Goal: Information Seeking & Learning: Learn about a topic

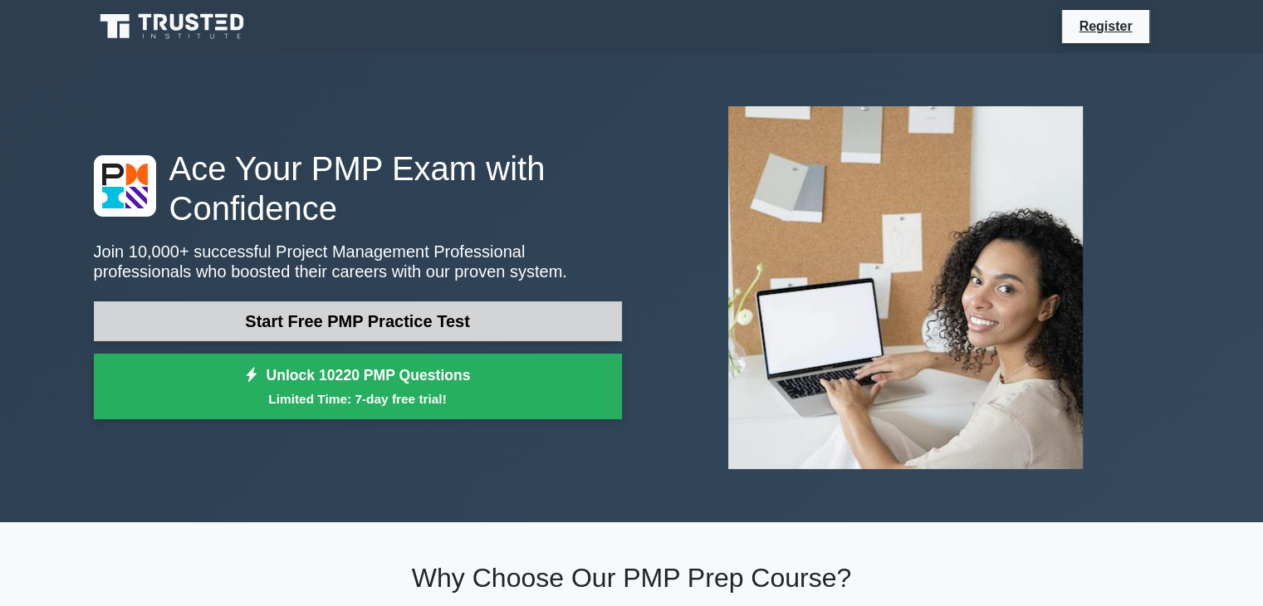
click at [433, 322] on link "Start Free PMP Practice Test" at bounding box center [358, 322] width 528 height 40
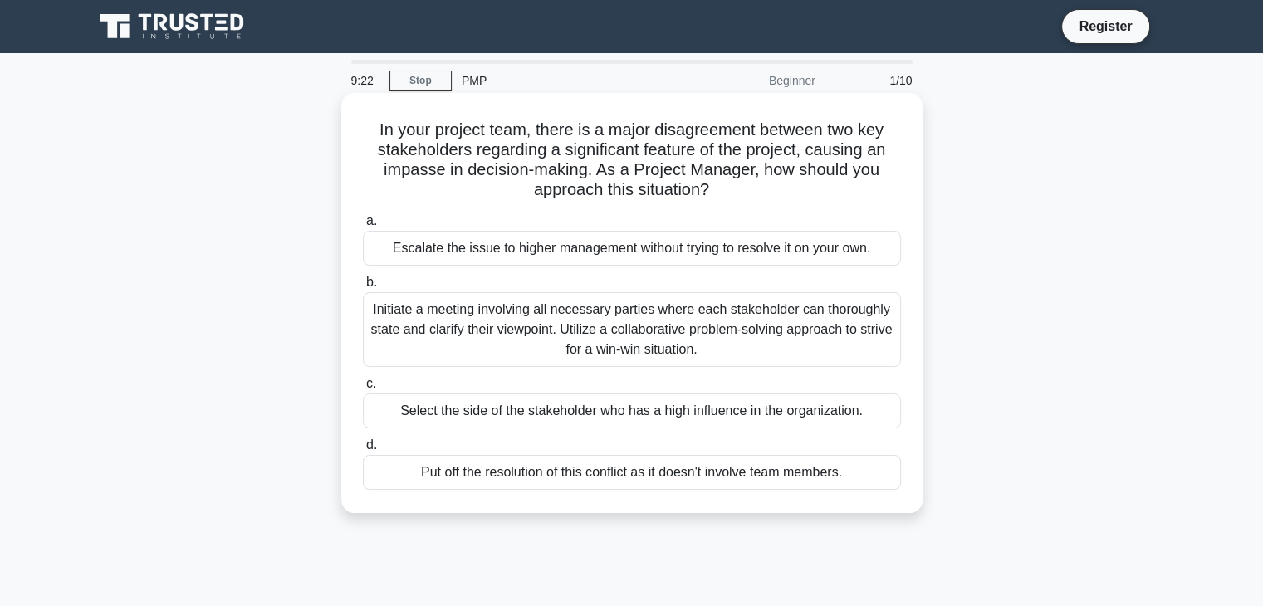
click at [512, 332] on div "Initiate a meeting involving all necessary parties where each stakeholder can t…" at bounding box center [632, 329] width 538 height 75
click at [363, 288] on input "b. Initiate a meeting involving all necessary parties where each stakeholder ca…" at bounding box center [363, 282] width 0 height 11
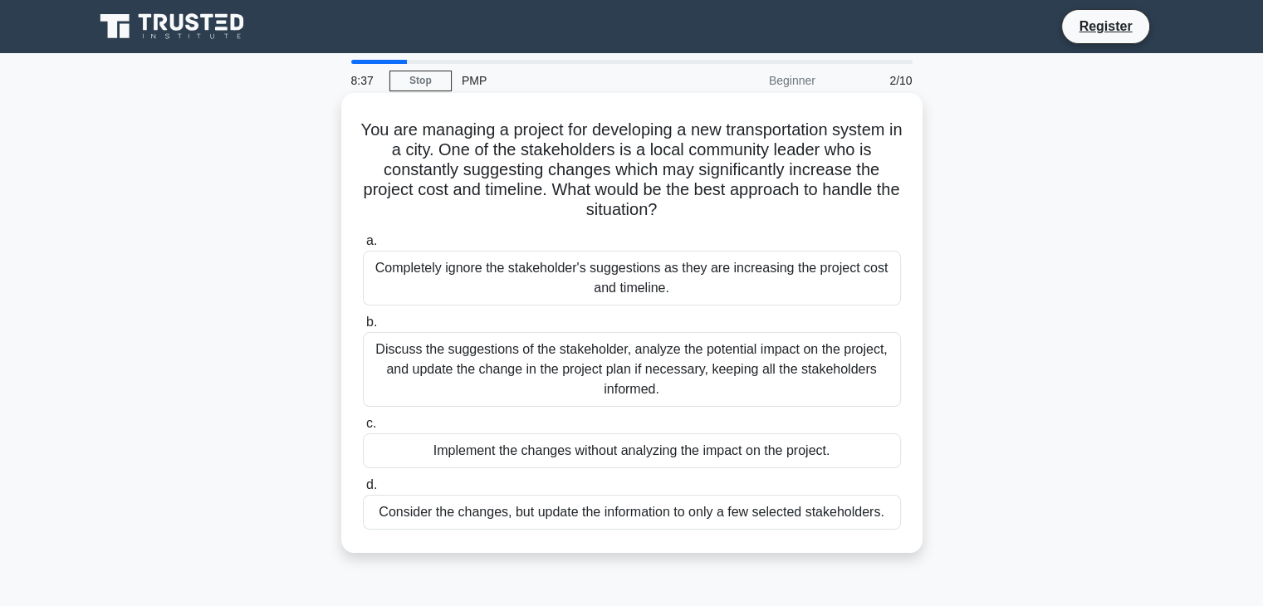
click at [574, 364] on div "Discuss the suggestions of the stakeholder, analyze the potential impact on the…" at bounding box center [632, 369] width 538 height 75
click at [363, 328] on input "b. Discuss the suggestions of the stakeholder, analyze the potential impact on …" at bounding box center [363, 322] width 0 height 11
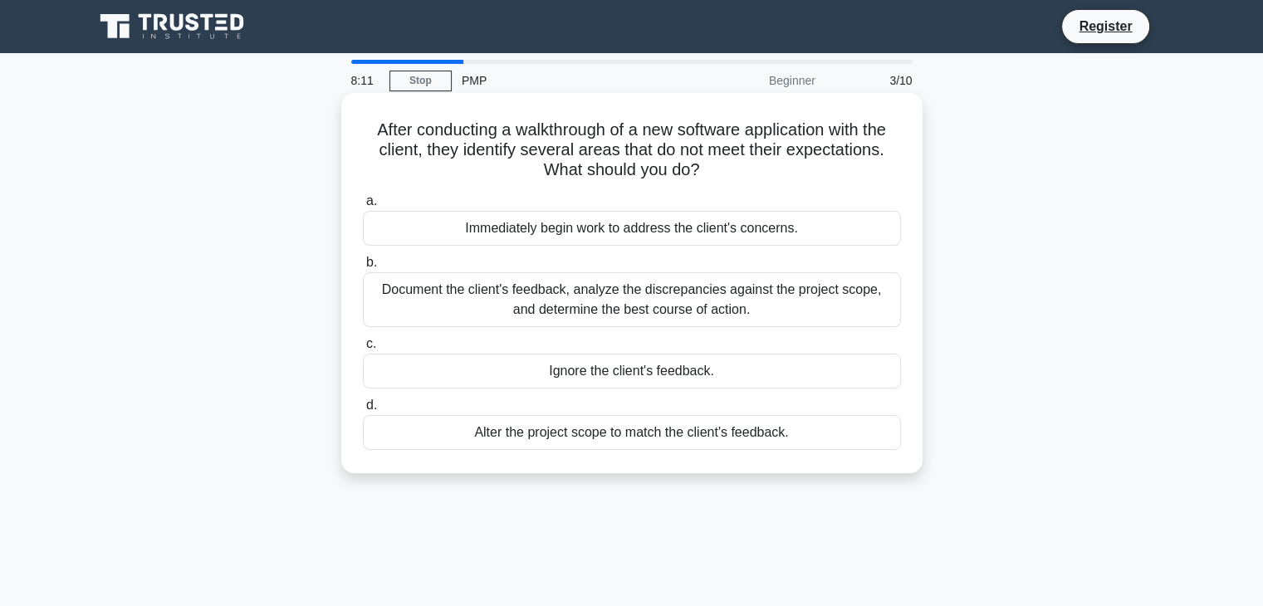
click at [643, 304] on div "Document the client's feedback, analyze the discrepancies against the project s…" at bounding box center [632, 299] width 538 height 55
click at [363, 268] on input "b. Document the client's feedback, analyze the discrepancies against the projec…" at bounding box center [363, 262] width 0 height 11
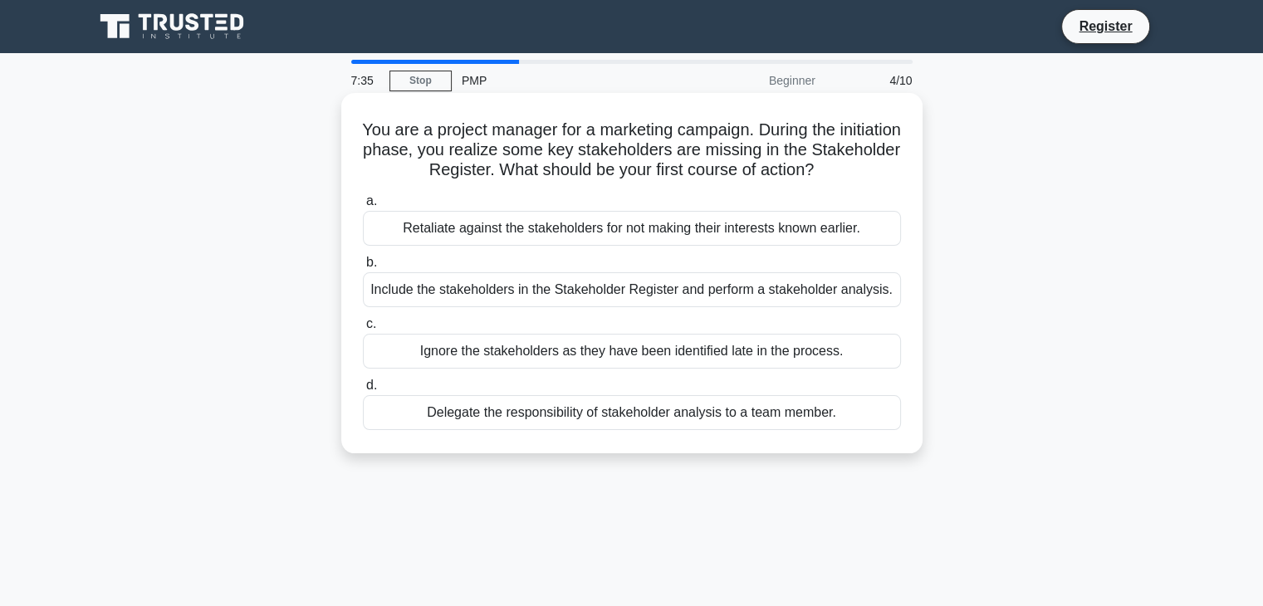
click at [486, 292] on div "Include the stakeholders in the Stakeholder Register and perform a stakeholder …" at bounding box center [632, 289] width 538 height 35
click at [363, 268] on input "b. Include the stakeholders in the Stakeholder Register and perform a stakehold…" at bounding box center [363, 262] width 0 height 11
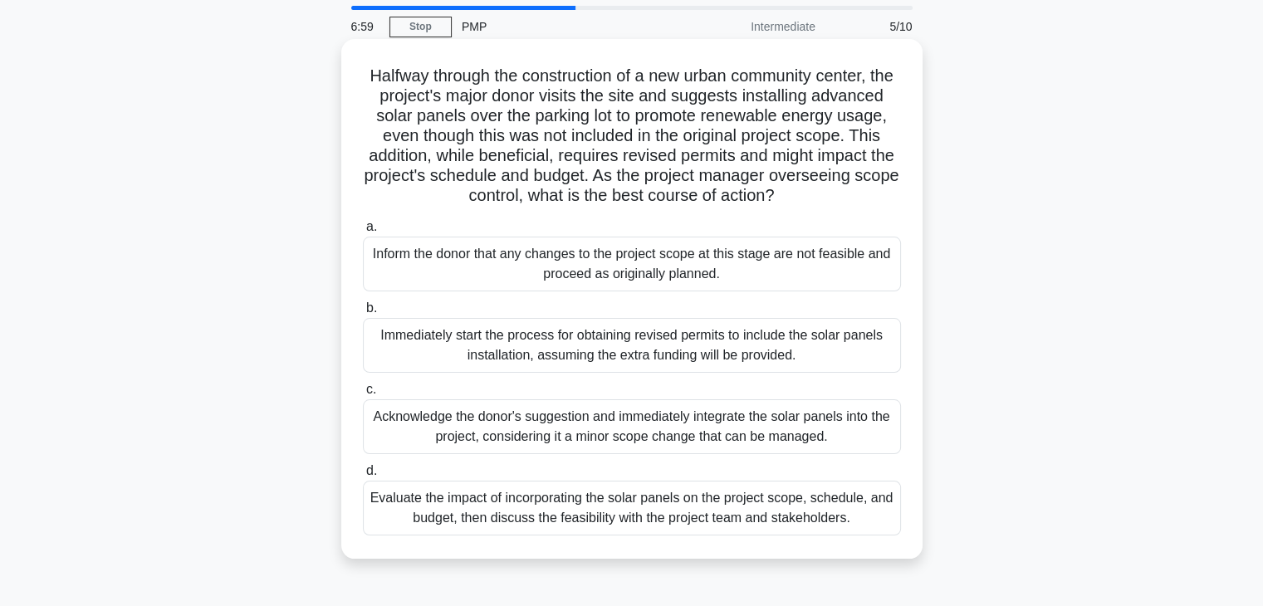
scroll to position [83, 0]
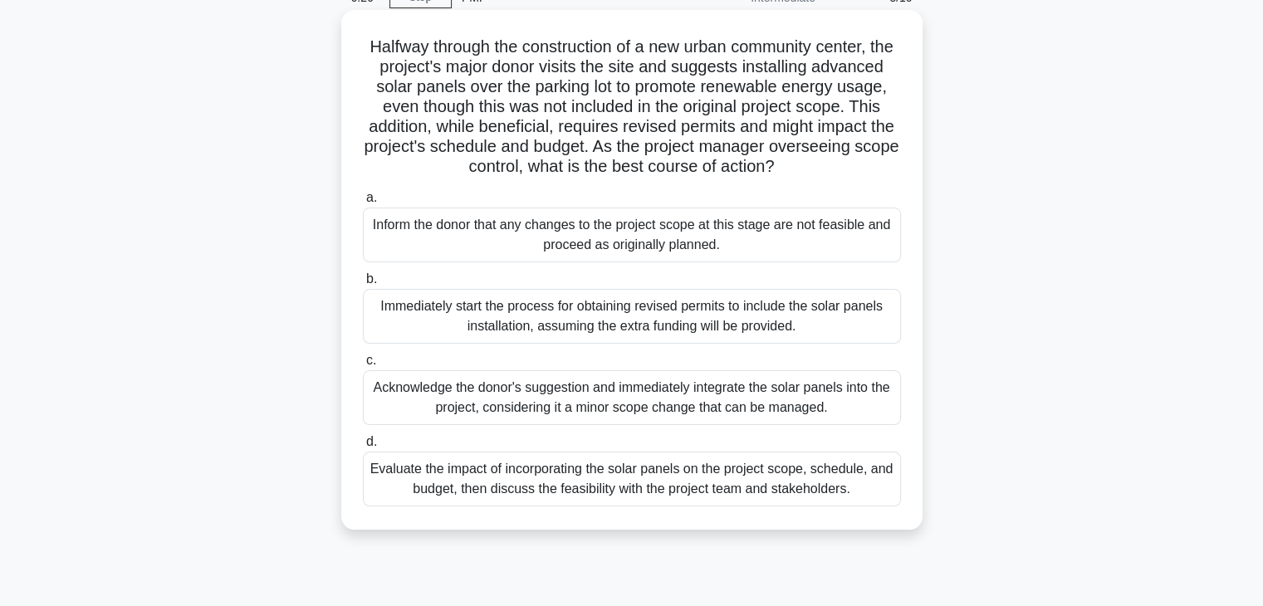
click at [427, 490] on div "Evaluate the impact of incorporating the solar panels on the project scope, sch…" at bounding box center [632, 479] width 538 height 55
click at [363, 448] on input "d. Evaluate the impact of incorporating the solar panels on the project scope, …" at bounding box center [363, 442] width 0 height 11
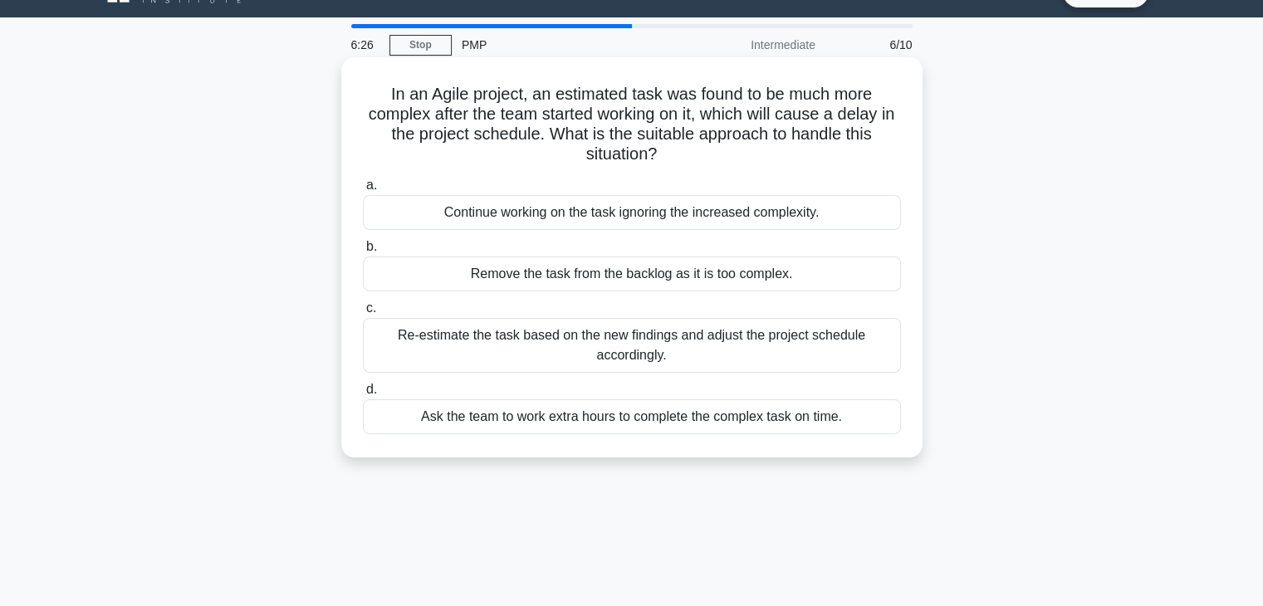
scroll to position [0, 0]
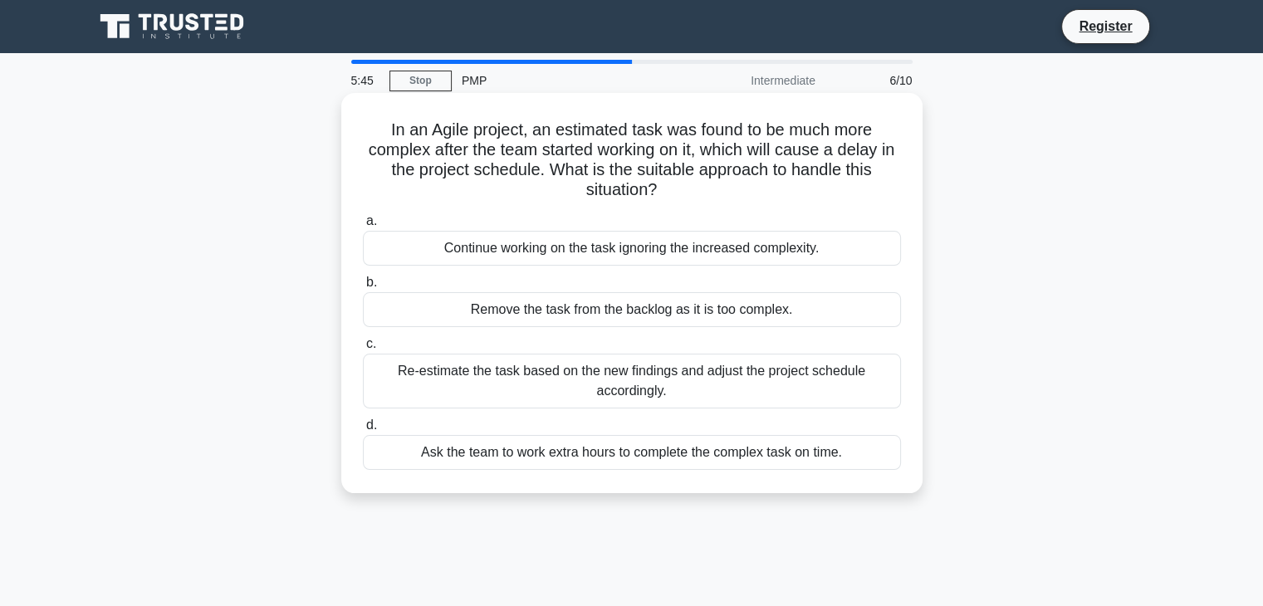
click at [647, 453] on div "Ask the team to work extra hours to complete the complex task on time." at bounding box center [632, 452] width 538 height 35
click at [363, 431] on input "d. Ask the team to work extra hours to complete the complex task on time." at bounding box center [363, 425] width 0 height 11
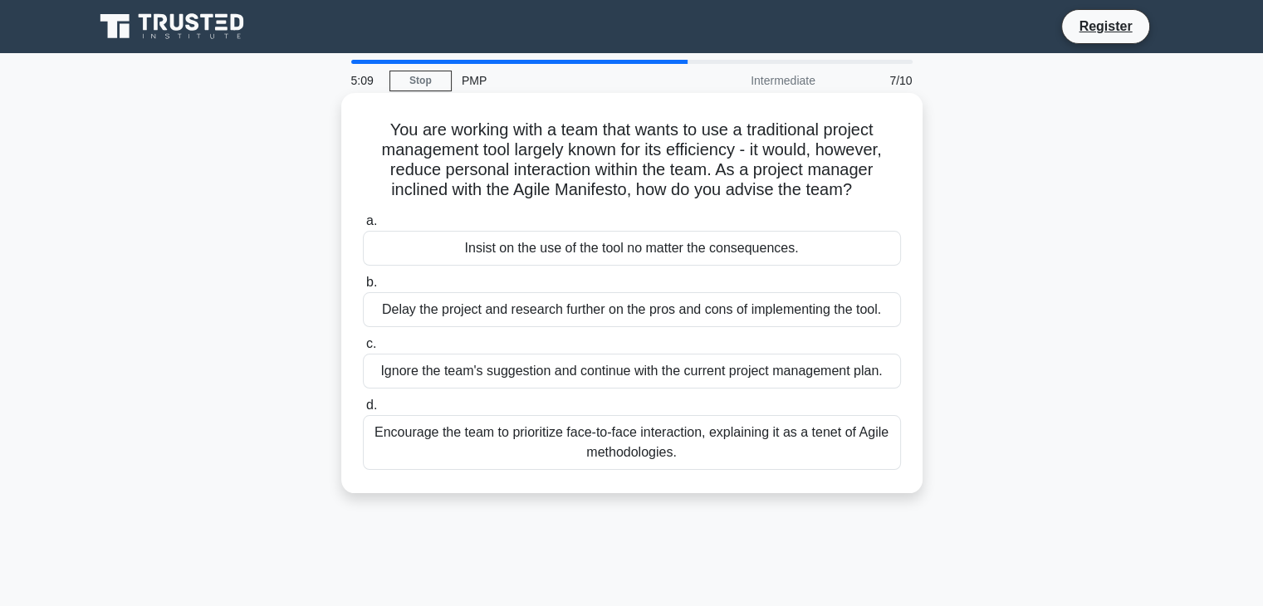
click at [552, 444] on div "Encourage the team to prioritize face-to-face interaction, explaining it as a t…" at bounding box center [632, 442] width 538 height 55
click at [363, 411] on input "d. Encourage the team to prioritize face-to-face interaction, explaining it as …" at bounding box center [363, 405] width 0 height 11
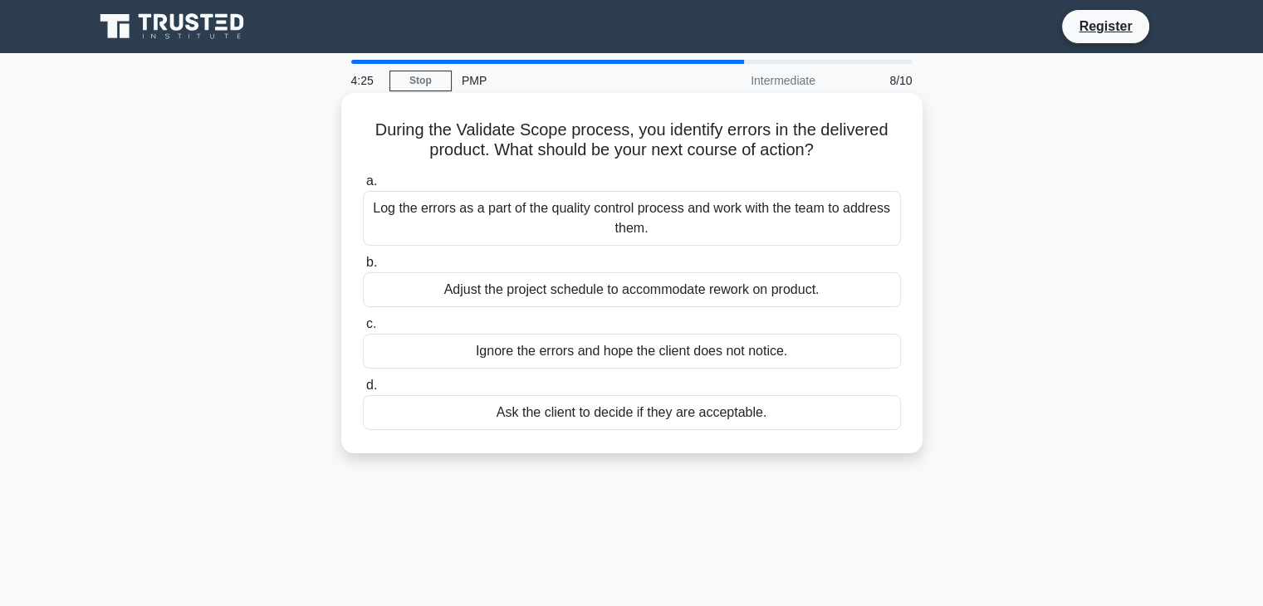
click at [608, 223] on div "Log the errors as a part of the quality control process and work with the team …" at bounding box center [632, 218] width 538 height 55
click at [363, 187] on input "a. Log the errors as a part of the quality control process and work with the te…" at bounding box center [363, 181] width 0 height 11
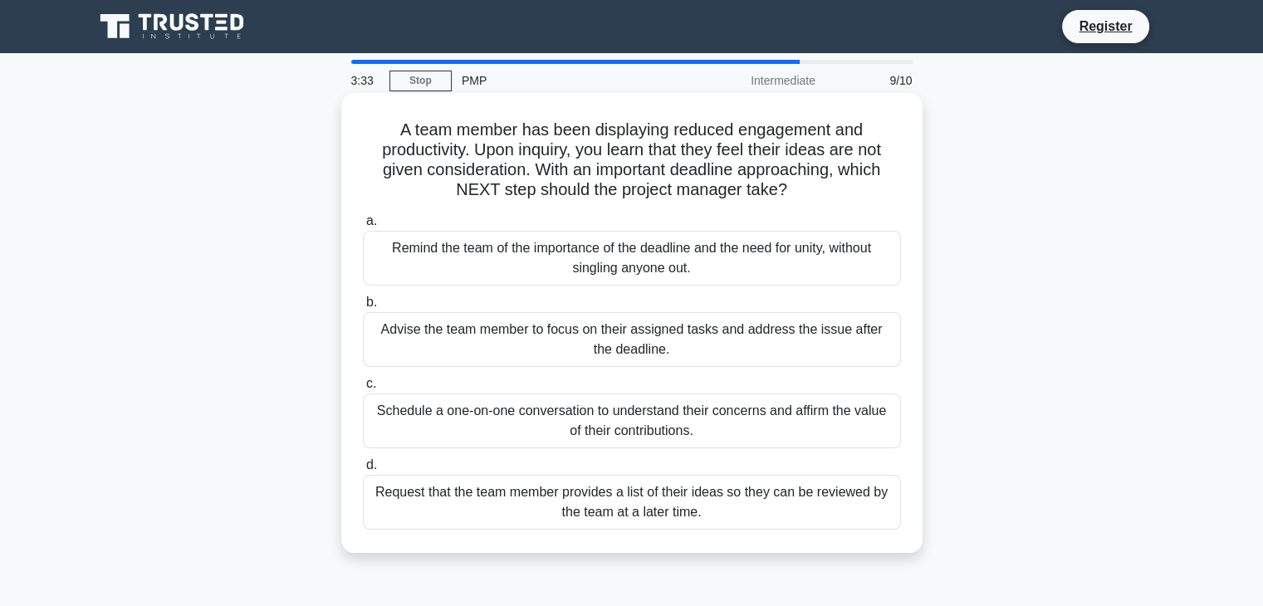
click at [663, 257] on div "Remind the team of the importance of the deadline and the need for unity, witho…" at bounding box center [632, 258] width 538 height 55
click at [363, 227] on input "a. Remind the team of the importance of the deadline and the need for unity, wi…" at bounding box center [363, 221] width 0 height 11
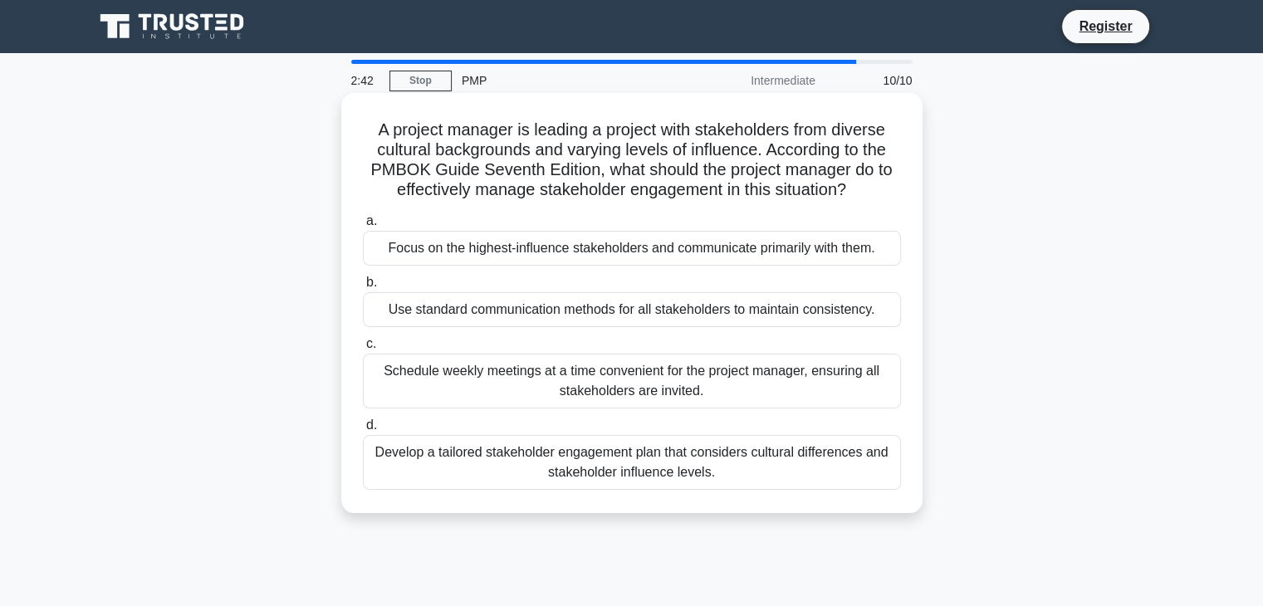
click at [647, 456] on div "Develop a tailored stakeholder engagement plan that considers cultural differen…" at bounding box center [632, 462] width 538 height 55
click at [363, 431] on input "d. Develop a tailored stakeholder engagement plan that considers cultural diffe…" at bounding box center [363, 425] width 0 height 11
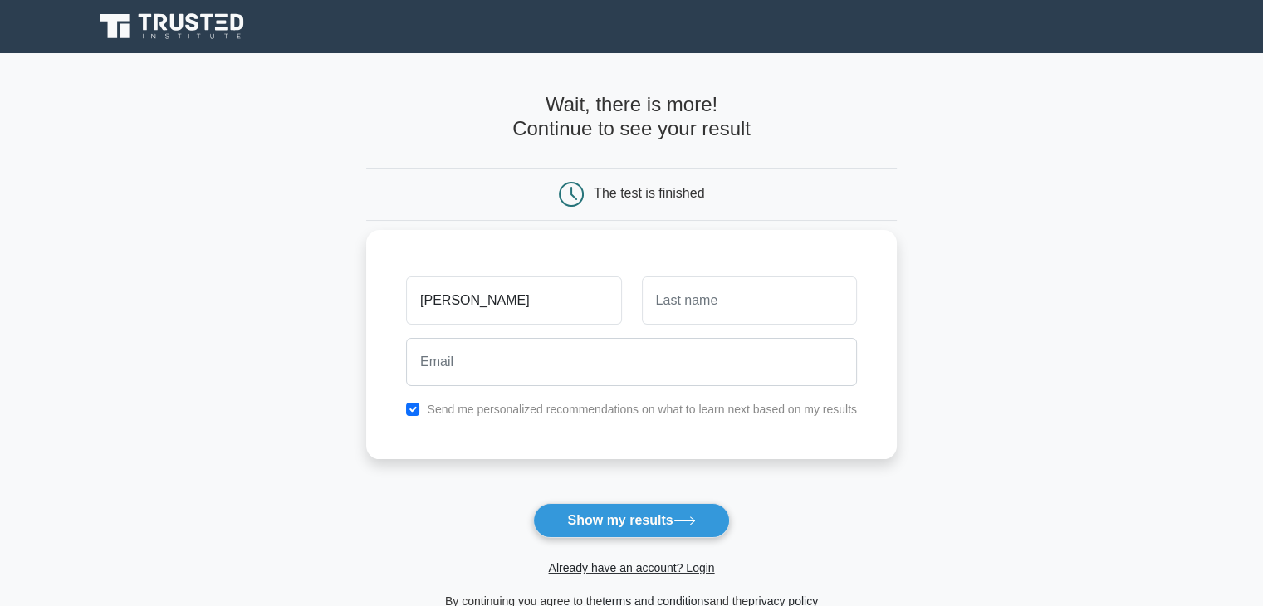
type input "[PERSON_NAME]"
type input "Hussain"
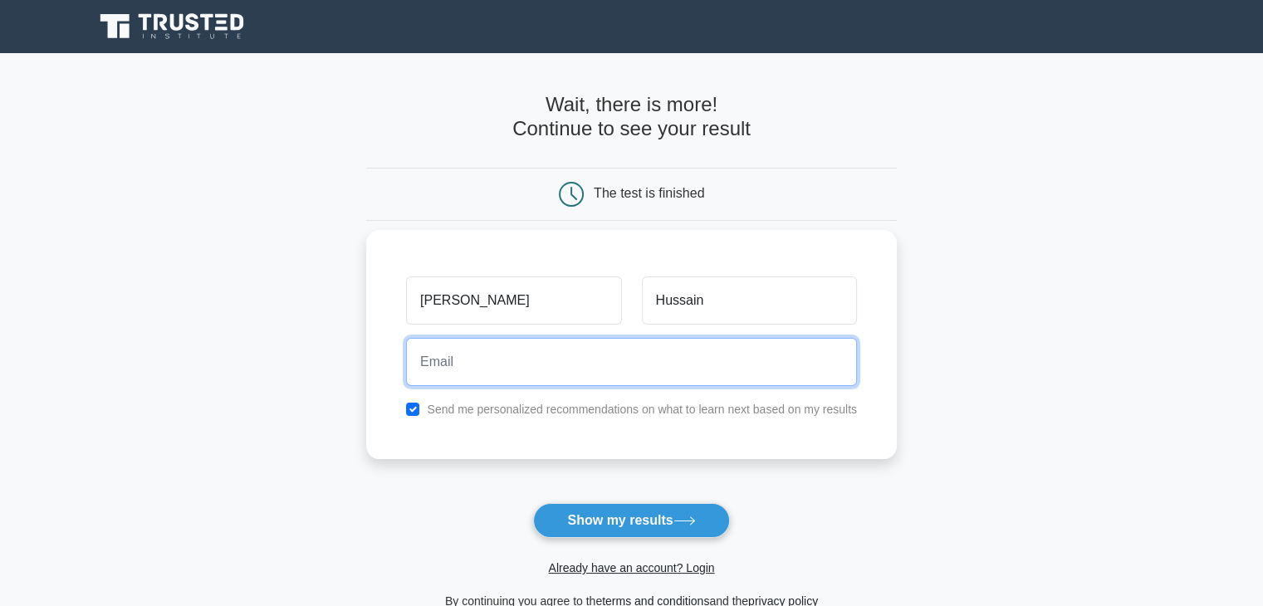
click at [472, 358] on input "email" at bounding box center [631, 362] width 451 height 48
type input "[EMAIL_ADDRESS][DOMAIN_NAME]"
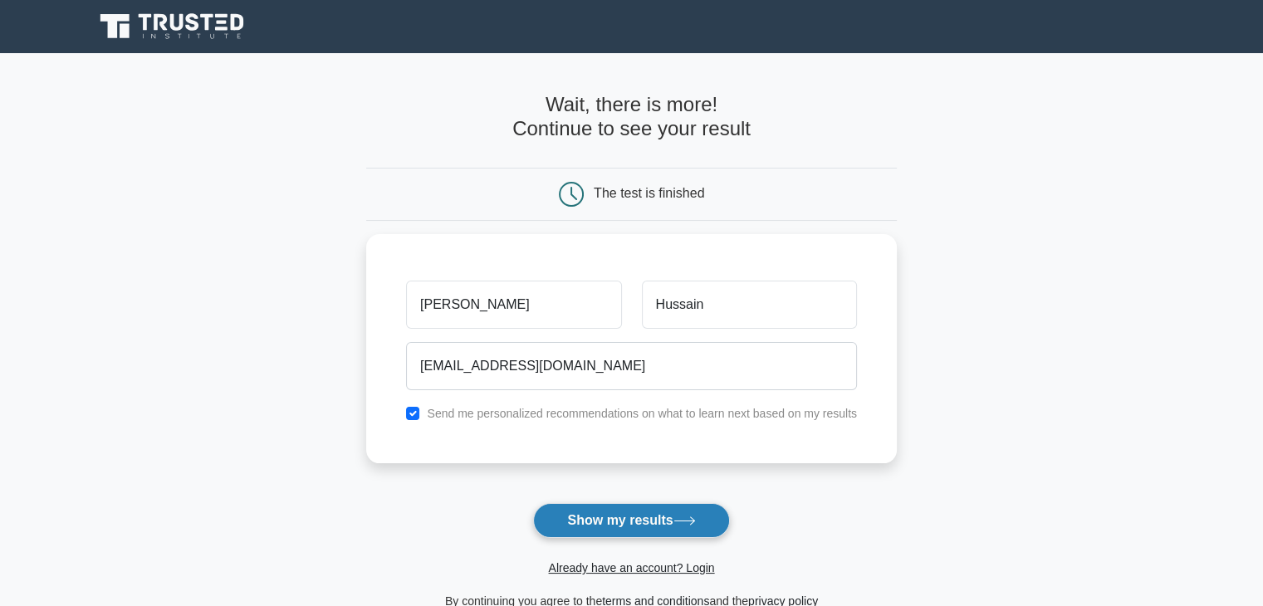
click at [625, 519] on button "Show my results" at bounding box center [631, 520] width 196 height 35
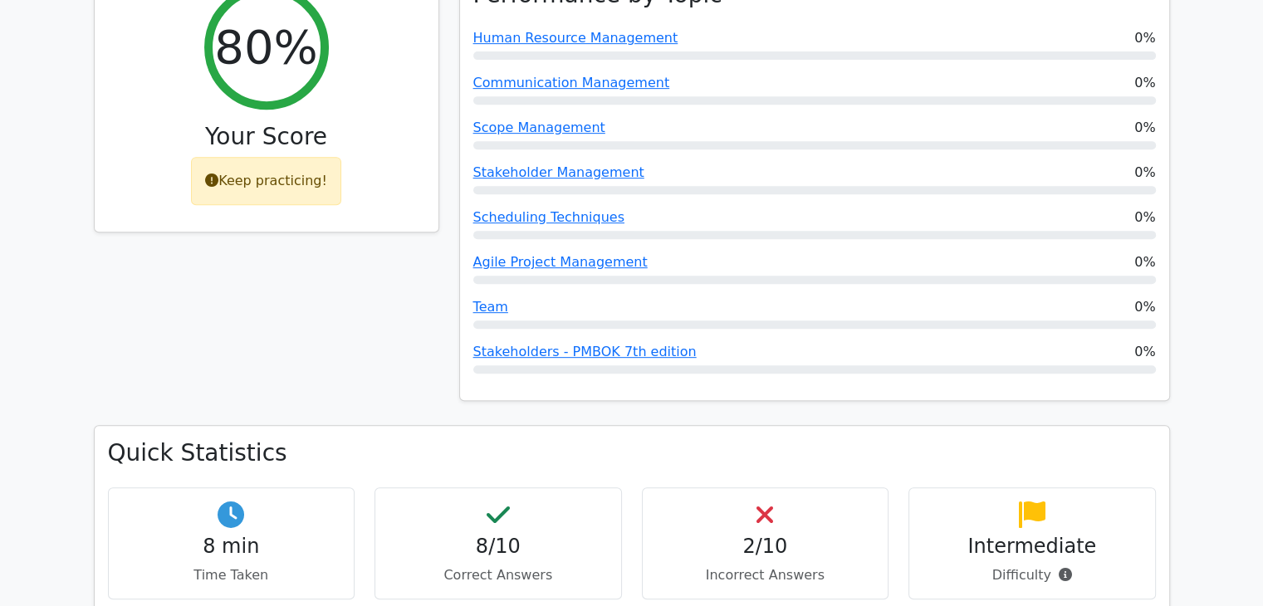
scroll to position [748, 0]
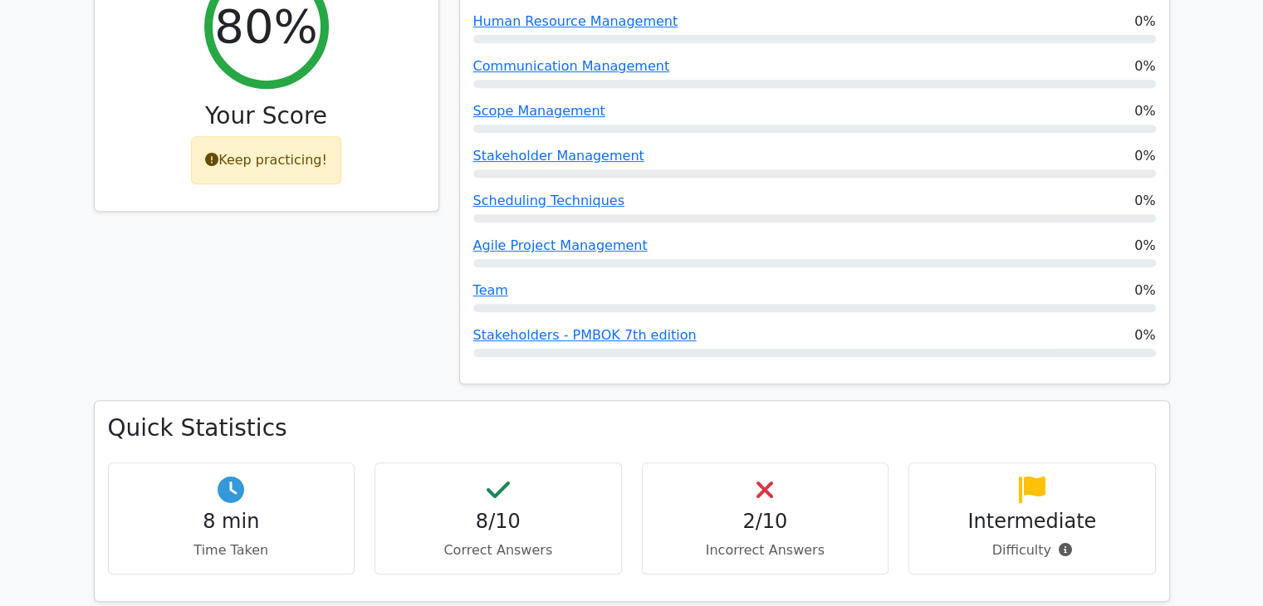
click at [718, 510] on h4 "2/10" at bounding box center [765, 522] width 219 height 24
click at [747, 510] on h4 "2/10" at bounding box center [765, 522] width 219 height 24
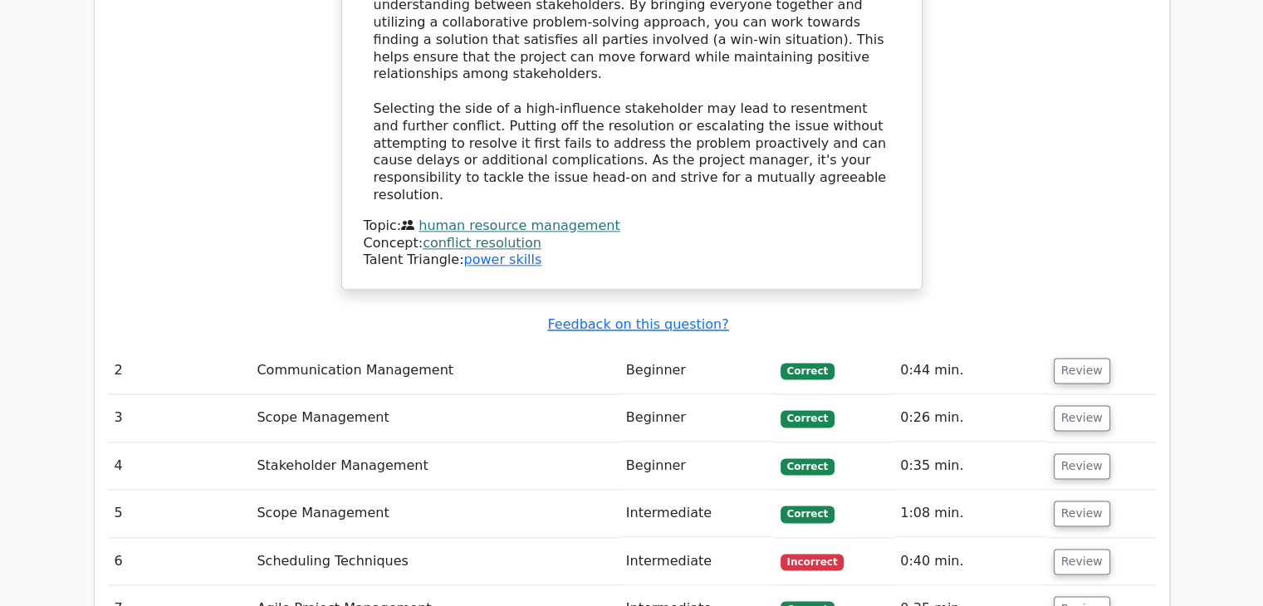
scroll to position [2077, 0]
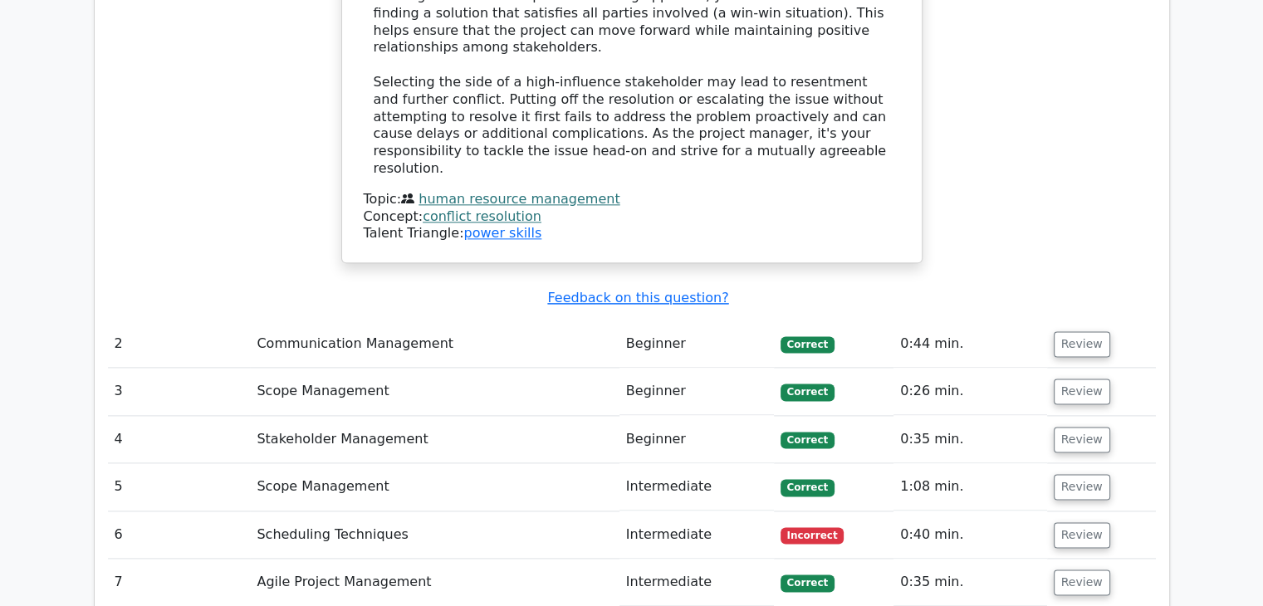
click at [444, 512] on td "Scheduling Techniques" at bounding box center [434, 535] width 369 height 47
click at [1071, 522] on button "Review" at bounding box center [1082, 535] width 56 height 26
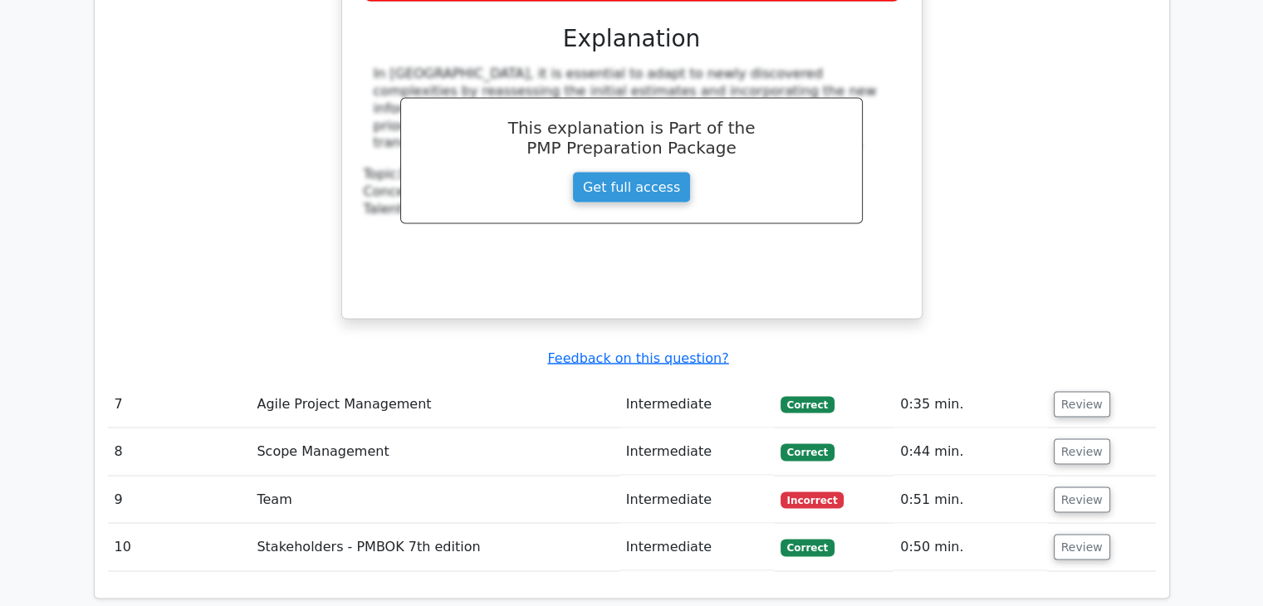
scroll to position [2990, 0]
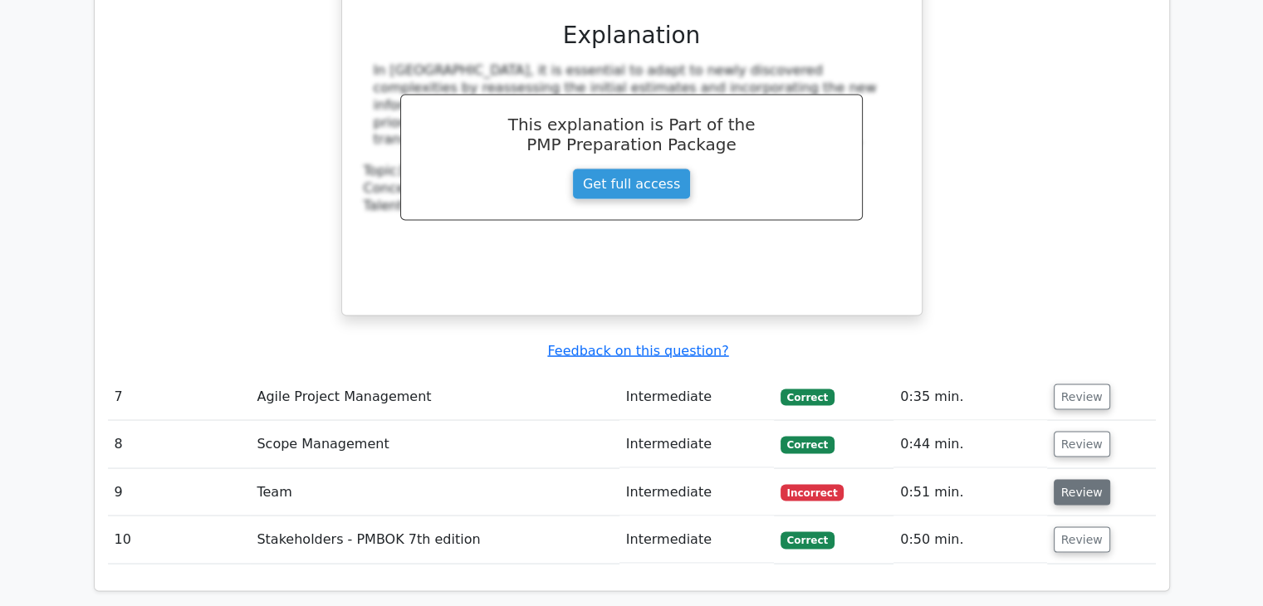
click at [1072, 479] on button "Review" at bounding box center [1082, 492] width 56 height 26
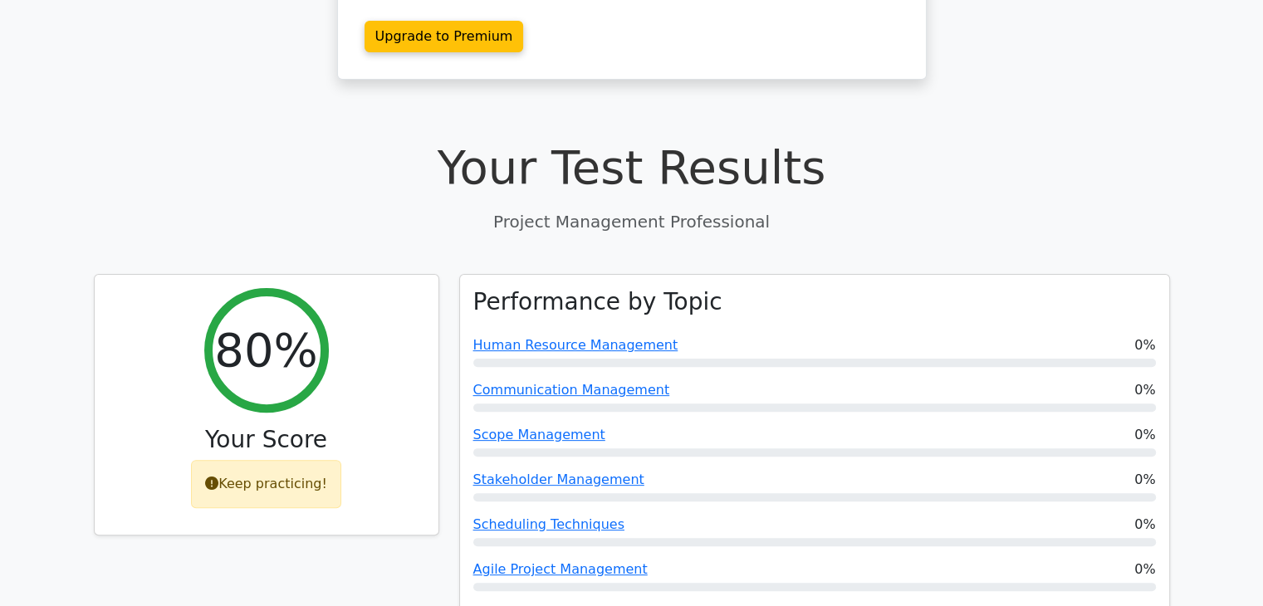
scroll to position [415, 0]
